Goal: Transaction & Acquisition: Purchase product/service

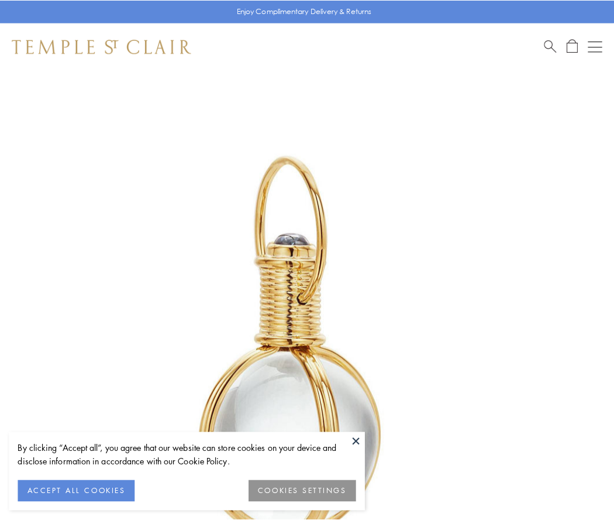
scroll to position [305, 0]
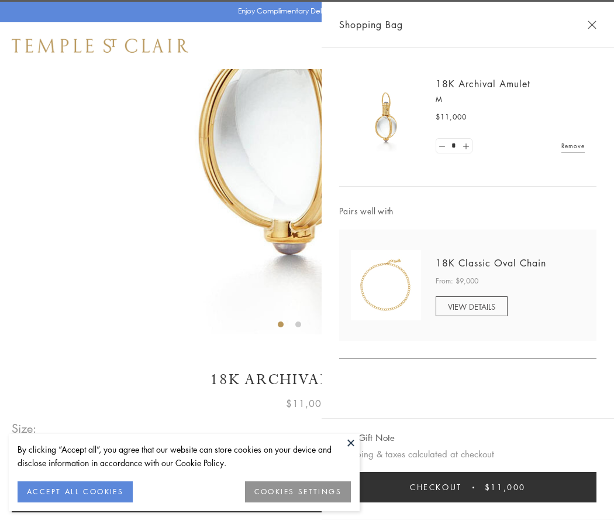
click at [468, 487] on button "Checkout $11,000" at bounding box center [467, 487] width 257 height 30
